Goal: Task Accomplishment & Management: Complete application form

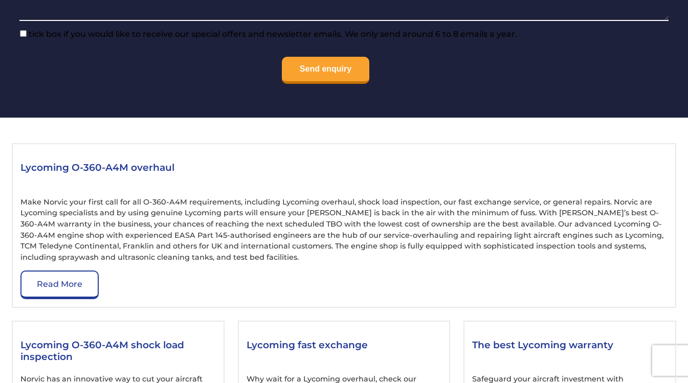
scroll to position [1177, 0]
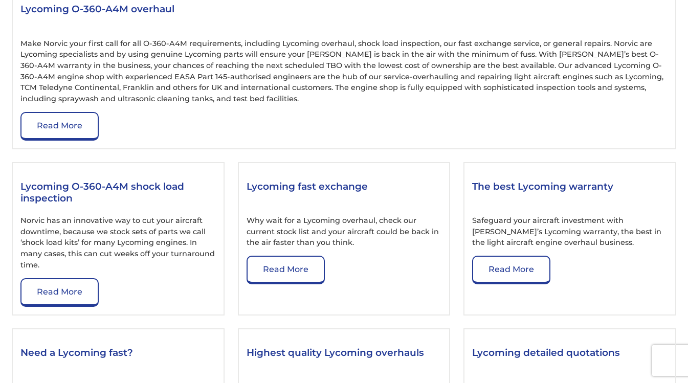
click at [295, 282] on link "Read More" at bounding box center [286, 270] width 78 height 29
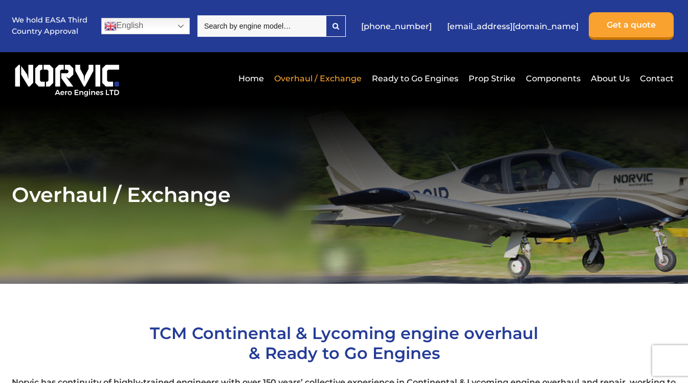
click at [401, 77] on link "Ready to Go Engines" at bounding box center [415, 78] width 92 height 25
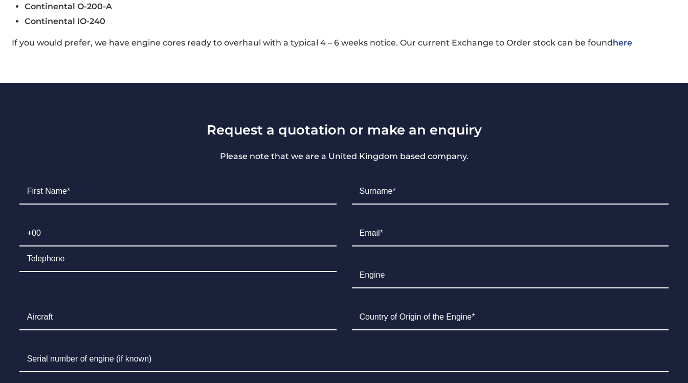
scroll to position [716, 0]
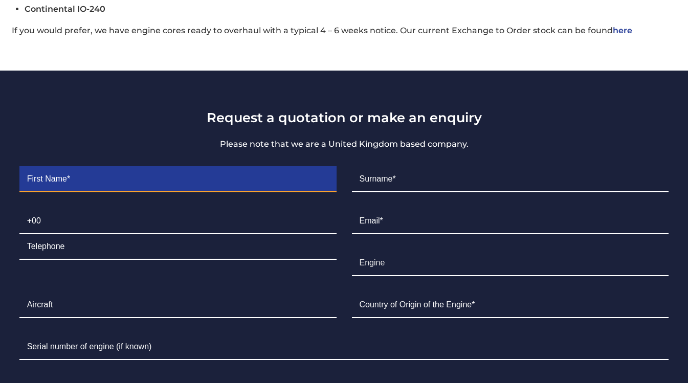
click at [89, 186] on input "Contact form" at bounding box center [177, 180] width 317 height 26
type input "Pierre"
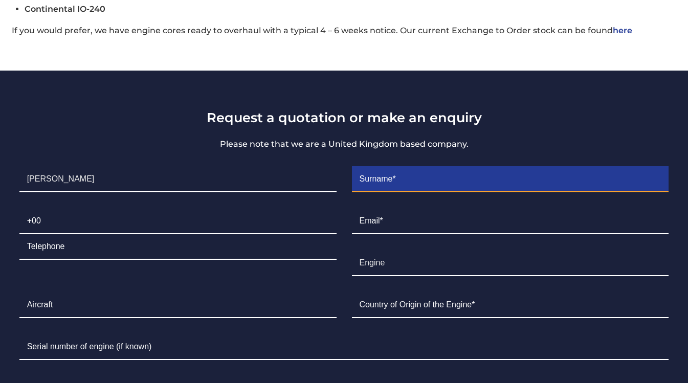
click at [378, 185] on input "Contact form" at bounding box center [510, 180] width 317 height 26
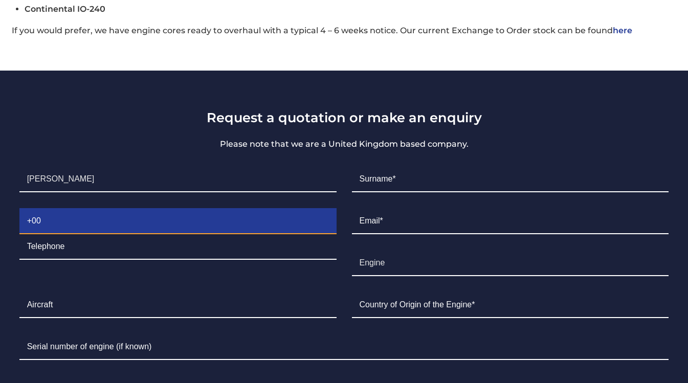
click at [54, 229] on input "Contact form" at bounding box center [177, 222] width 317 height 26
type input "0"
type input "+330789249007"
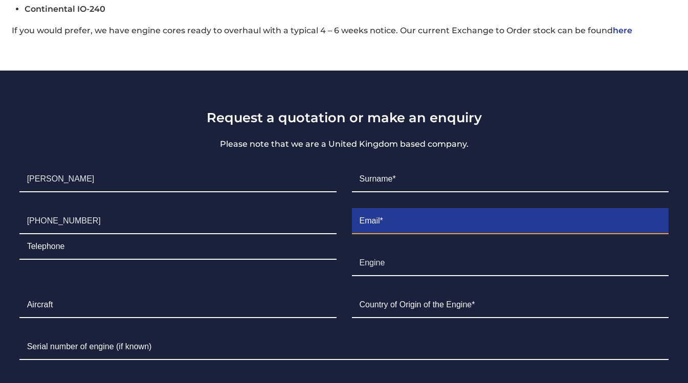
click at [390, 234] on input "Contact form" at bounding box center [510, 222] width 317 height 26
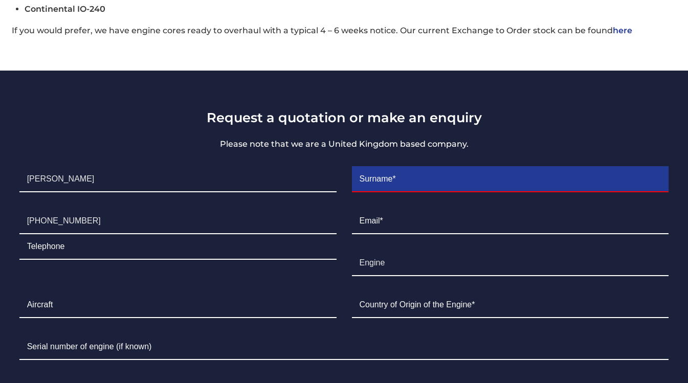
click at [389, 188] on input "Contact form" at bounding box center [510, 180] width 317 height 26
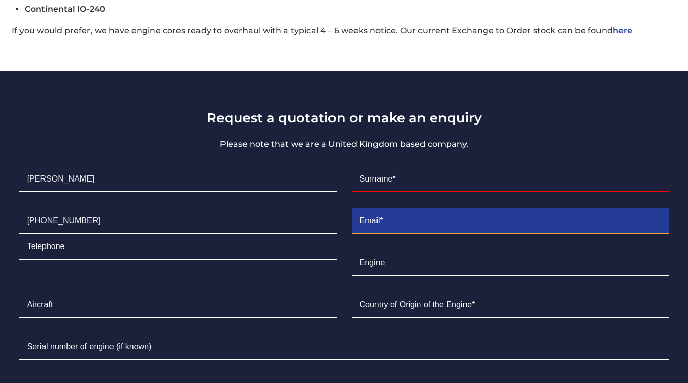
click at [396, 225] on input "Contact form" at bounding box center [510, 222] width 317 height 26
type input "wood-aero@wanadoo.fr"
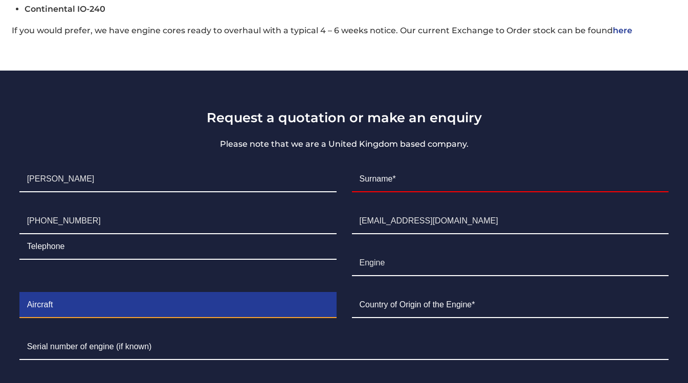
click at [76, 317] on input "Contact form" at bounding box center [177, 306] width 317 height 26
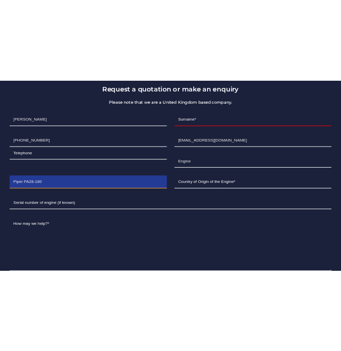
scroll to position [819, 0]
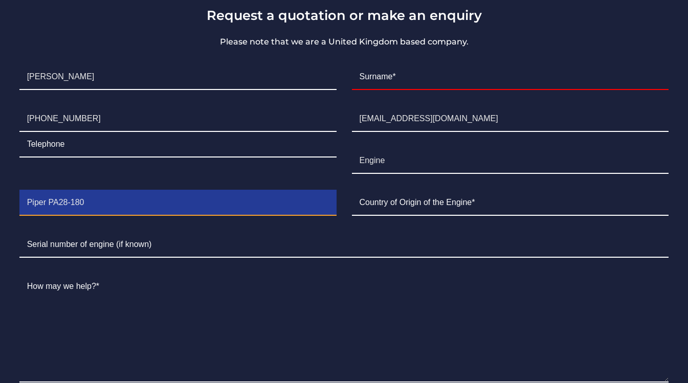
type input "Piper PA28-180"
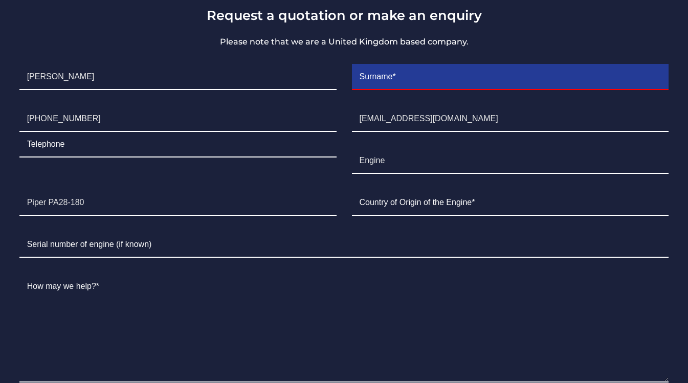
click at [389, 86] on input "Contact form" at bounding box center [510, 77] width 317 height 26
type input "DUBOIS"
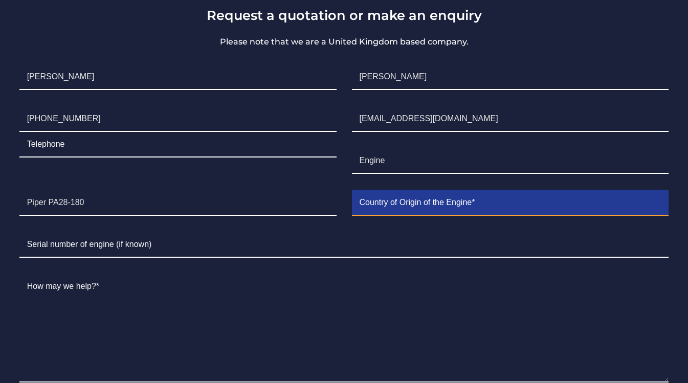
click at [401, 206] on input "Contact form" at bounding box center [510, 203] width 317 height 26
type input "USA"
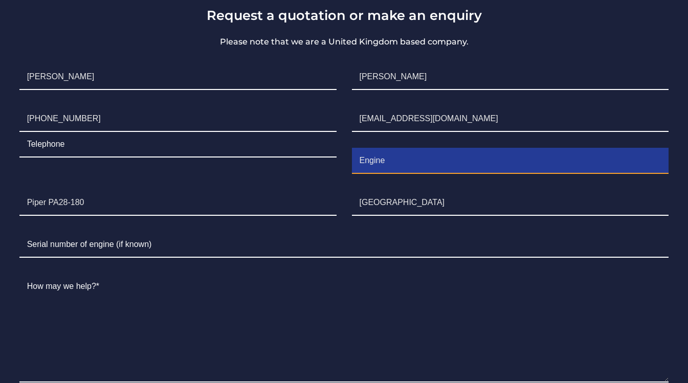
click at [373, 173] on input "Engine" at bounding box center [510, 161] width 317 height 26
click at [439, 167] on input "EngLYCOMING ine" at bounding box center [510, 161] width 317 height 26
type input "E"
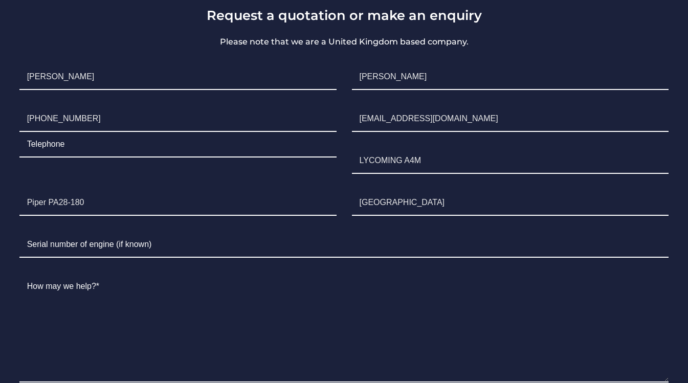
click at [148, 266] on li "Serial Number" at bounding box center [344, 245] width 665 height 42
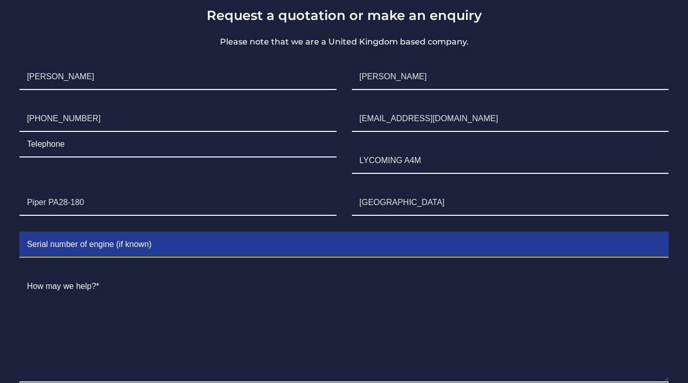
click at [160, 257] on input "Contact form" at bounding box center [344, 245] width 650 height 26
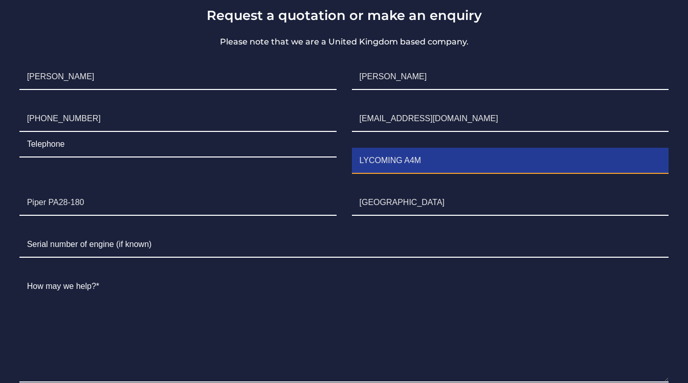
click at [429, 165] on input "LYCOMING A4M" at bounding box center [510, 161] width 317 height 26
type input "LYCOMING A4A"
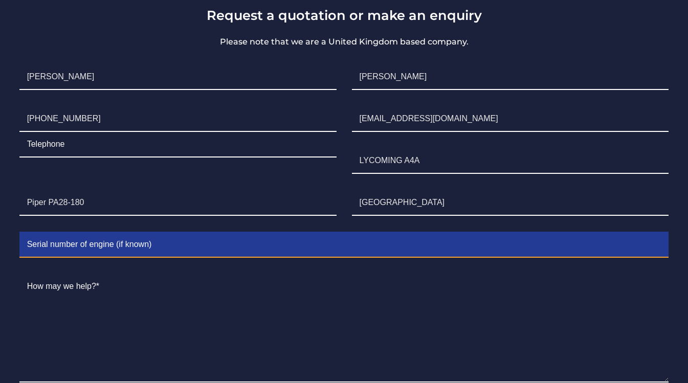
click at [91, 254] on input "Contact form" at bounding box center [344, 245] width 650 height 26
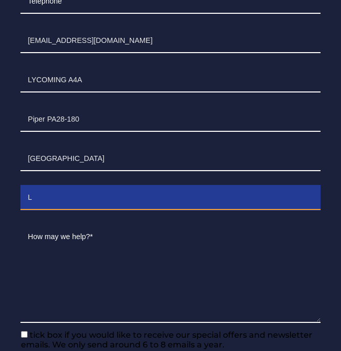
click at [59, 186] on input "L" at bounding box center [170, 198] width 301 height 25
type input "L-31321-36A"
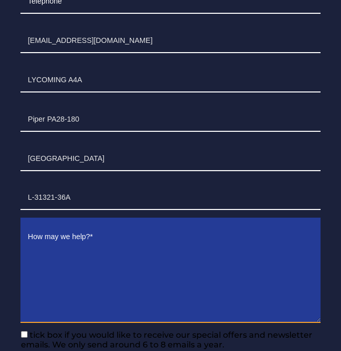
click at [81, 240] on textarea "Contact form" at bounding box center [170, 274] width 301 height 98
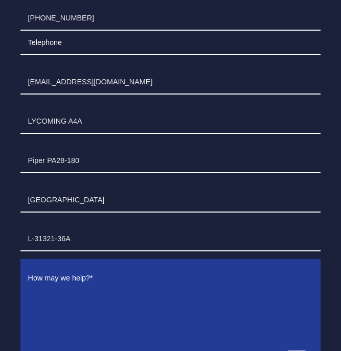
scroll to position [870, 0]
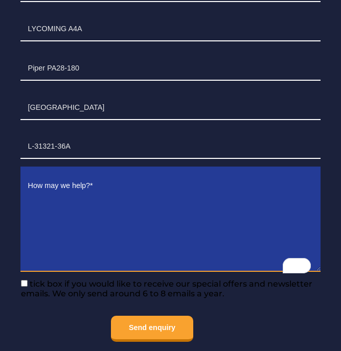
click at [53, 174] on textarea "To enrich screen reader interactions, please activate Accessibility in Grammarl…" at bounding box center [170, 223] width 301 height 98
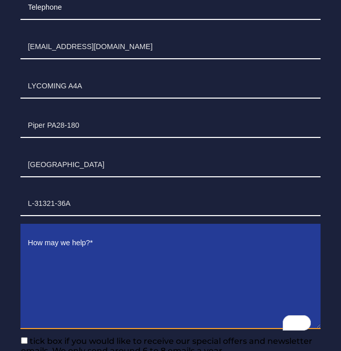
scroll to position [819, 0]
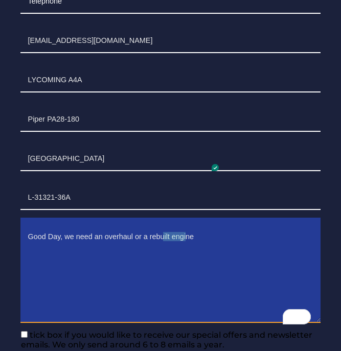
click at [189, 225] on textarea "Good Day, we need an overhaul or a rebuilt engine" at bounding box center [170, 274] width 301 height 98
click at [284, 225] on textarea "Good Day, we need an overhaul or a rebuilt Lycoming engine 0-360-A" at bounding box center [170, 274] width 301 height 98
type textarea "Good Day, we need an overhaul or a rebuilt Lycoming engine 0-360-A4A"
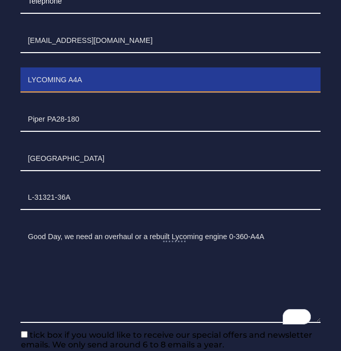
click at [230, 68] on input "LYCOMING A4A" at bounding box center [170, 80] width 301 height 25
click at [228, 68] on input "LYCOMING A4A" at bounding box center [170, 80] width 301 height 25
click at [232, 68] on input "LYCOMING A4A" at bounding box center [170, 80] width 301 height 25
click at [236, 68] on input "LYCOMING 0360-A4A" at bounding box center [170, 80] width 301 height 25
type input "LYCOMING 0-360-A4A"
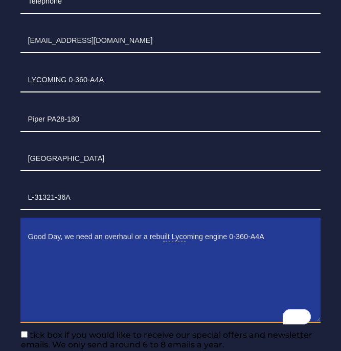
click at [297, 225] on textarea "Good Day, we need an overhaul or a rebuilt Lycoming engine 0-360-A4A" at bounding box center [170, 274] width 301 height 98
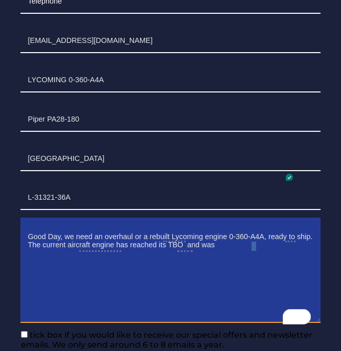
click at [146, 239] on textarea "Good Day, we need an overhaul or a rebuilt Lycoming engine 0-360-A4A, ready to …" at bounding box center [170, 274] width 301 height 98
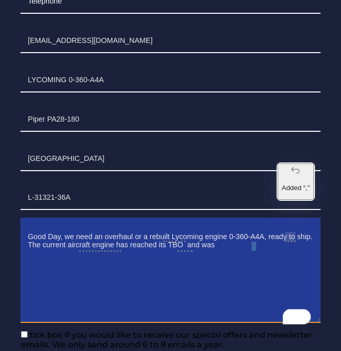
click at [294, 164] on button "Added “,”" at bounding box center [296, 182] width 36 height 36
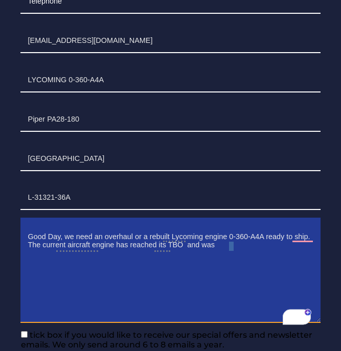
click at [271, 225] on textarea "Good Day, we need an overhaul or a rebuilt Lycoming engine 0-360-A4A ready to s…" at bounding box center [170, 274] width 301 height 98
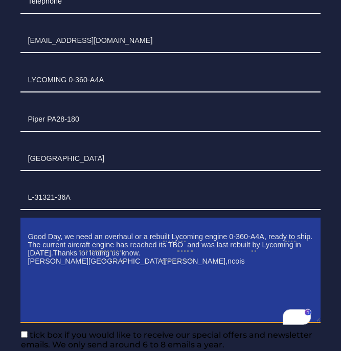
click at [86, 225] on textarea "Good Day, we need an overhaul or a rebuilt Lycoming engine 0-360-A4A, ready to …" at bounding box center [170, 274] width 301 height 98
click at [119, 225] on textarea "Good Day, we need an overhaul or a rebuilt Lycoming engine 0-360-A4A, ready to …" at bounding box center [170, 274] width 301 height 98
type textarea "Good Day, we need an overhaul or a rebuilt Lycoming engine 0-360-A4A, ready to …"
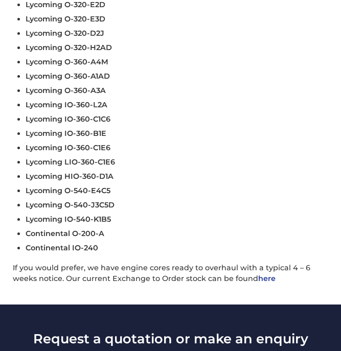
scroll to position [358, 0]
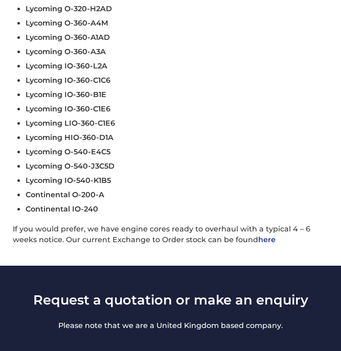
click at [276, 245] on link "here" at bounding box center [266, 239] width 17 height 9
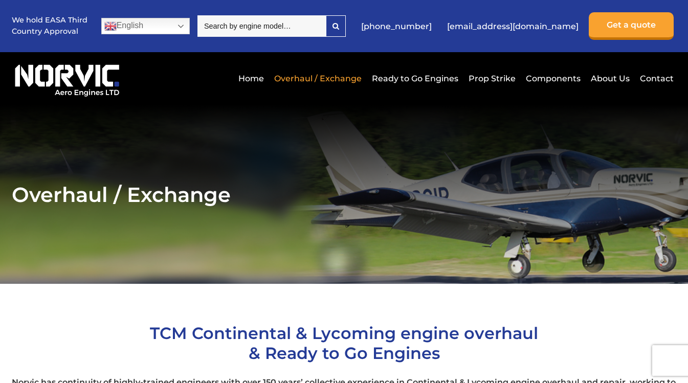
click at [341, 81] on link "About Us" at bounding box center [610, 78] width 44 height 25
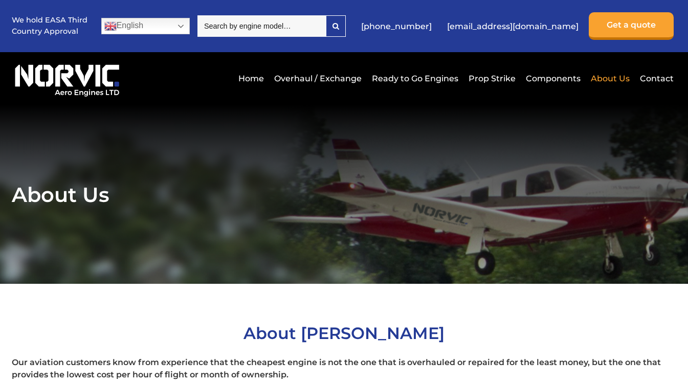
click at [326, 27] on input "search" at bounding box center [261, 25] width 128 height 21
click at [240, 24] on input "0-360-A4" at bounding box center [261, 25] width 128 height 21
drag, startPoint x: 230, startPoint y: 24, endPoint x: 239, endPoint y: 25, distance: 9.2
click at [233, 24] on input "0-360-A4" at bounding box center [261, 25] width 128 height 21
click at [323, 27] on div at bounding box center [314, 26] width 18 height 18
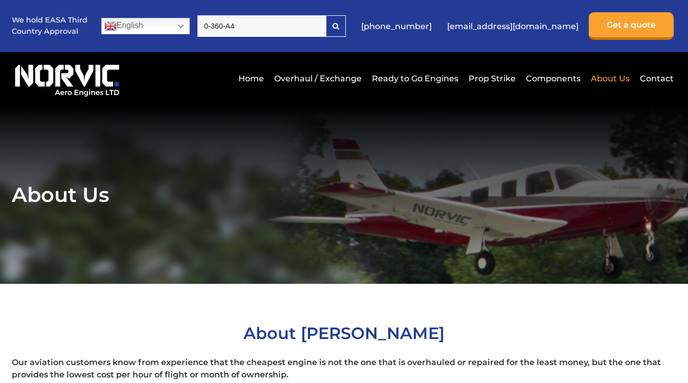
click at [285, 23] on input "0-360-A4" at bounding box center [261, 25] width 128 height 21
click at [230, 26] on input "0-360-A4A" at bounding box center [261, 25] width 128 height 21
click at [237, 24] on input "0-360-A4A" at bounding box center [261, 25] width 128 height 21
click at [268, 27] on input "0-360-A4A" at bounding box center [261, 25] width 128 height 21
type input "0"
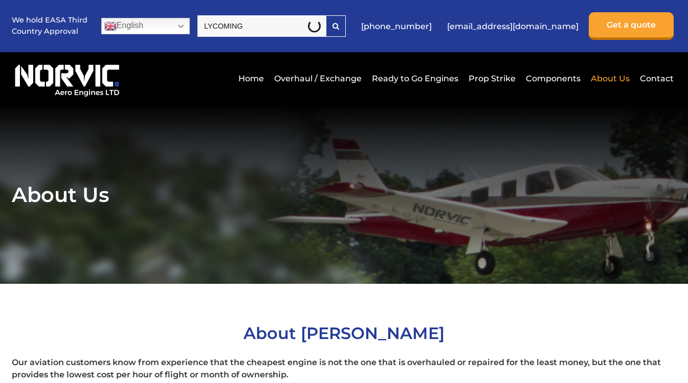
type input "LYCOMING"
click at [311, 31] on input "LYCOMING" at bounding box center [261, 25] width 128 height 21
